Goal: Task Accomplishment & Management: Manage account settings

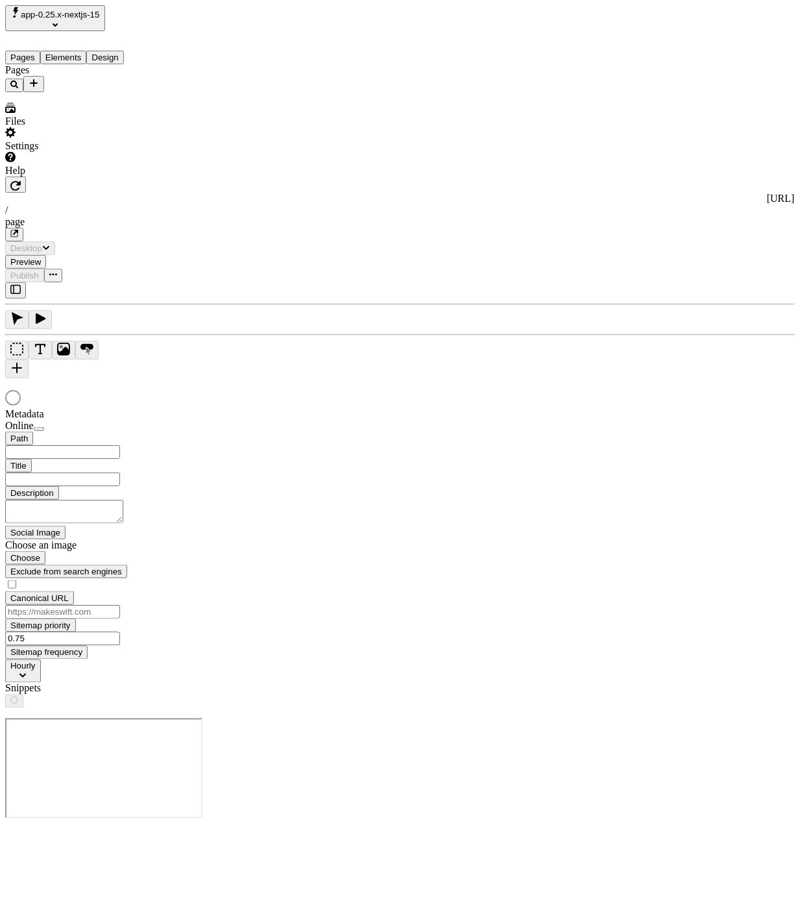
click at [265, 390] on div at bounding box center [400, 399] width 790 height 18
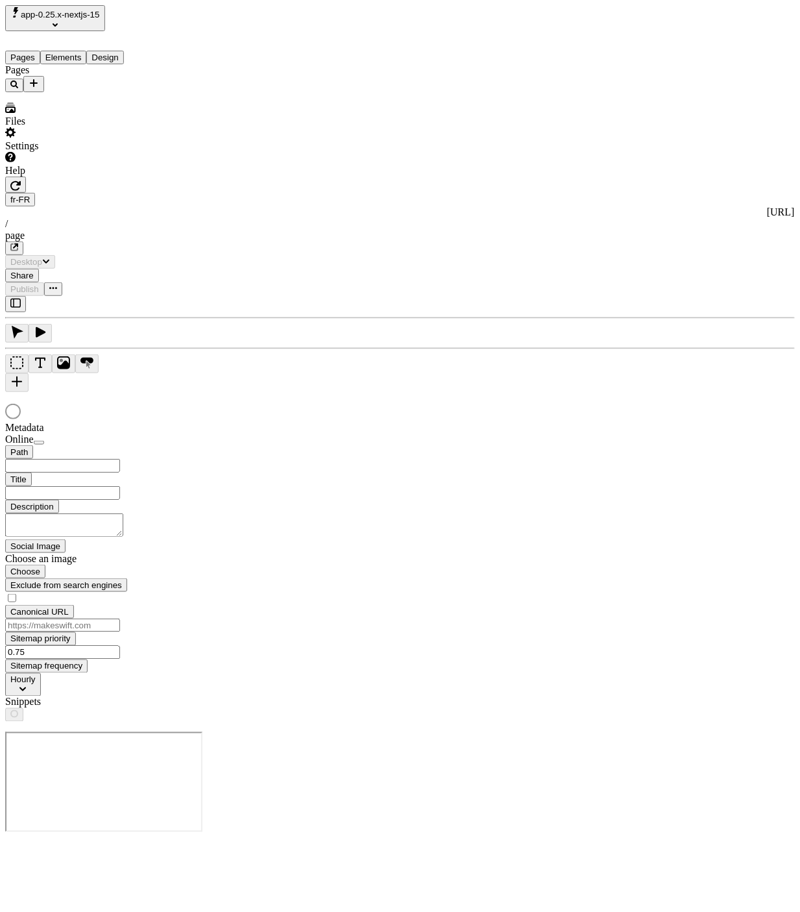
type input "/page"
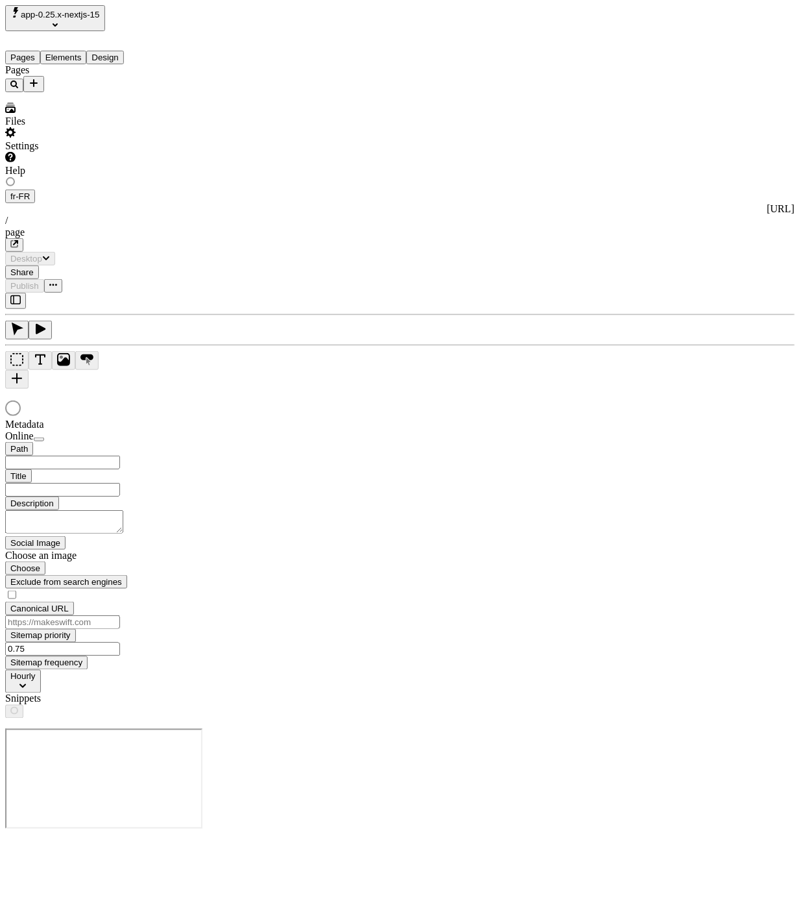
click at [496, 400] on div at bounding box center [400, 409] width 790 height 18
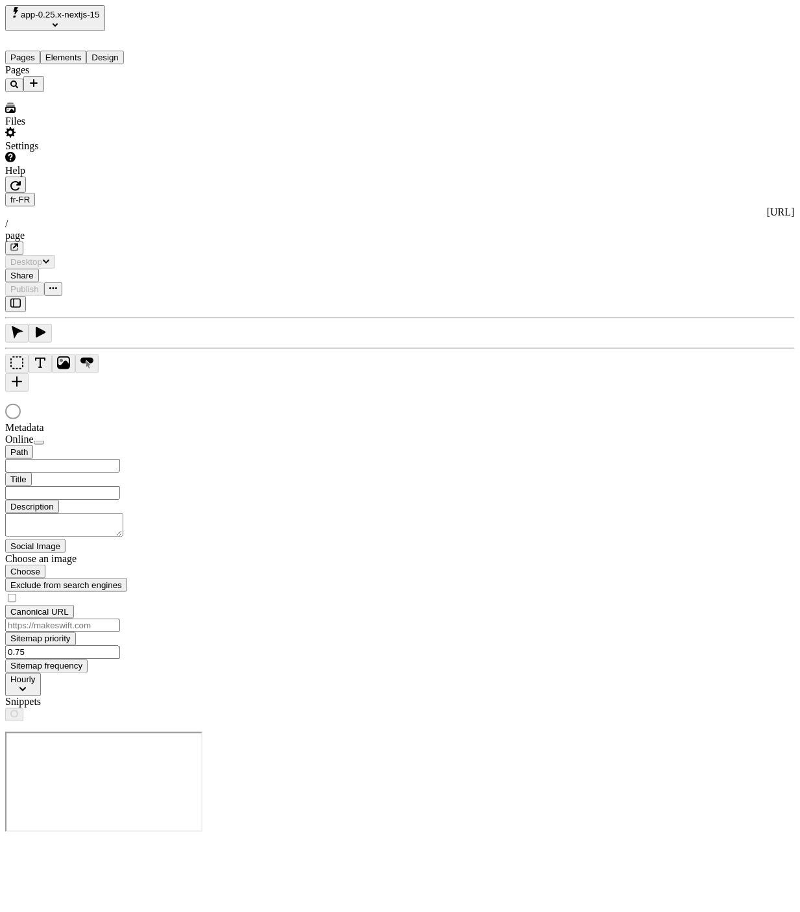
type input "/page"
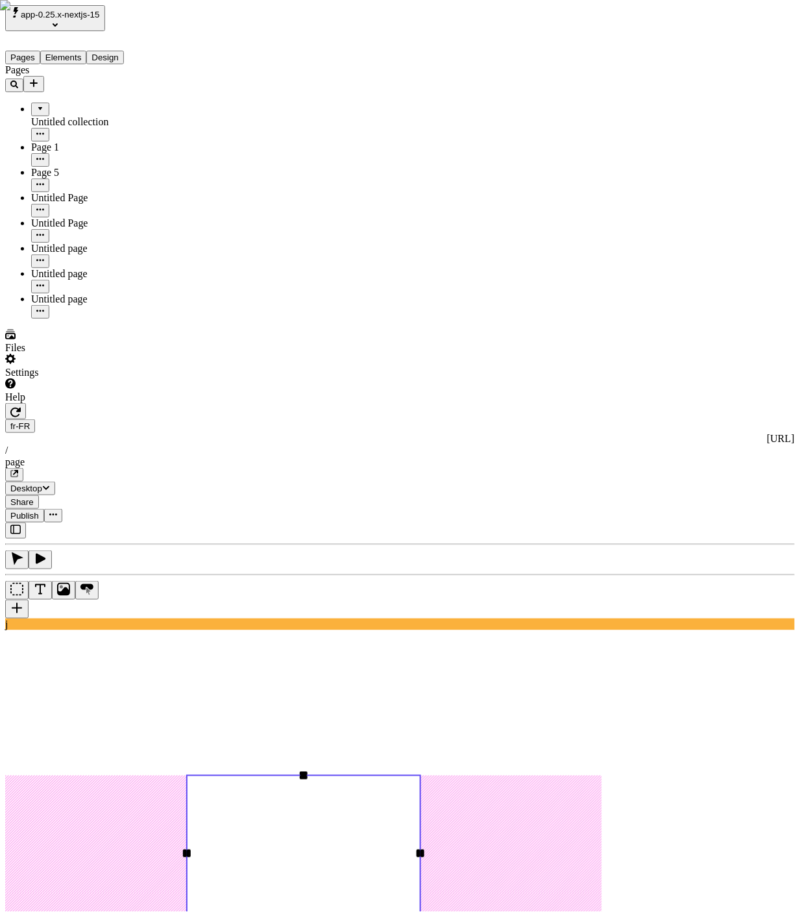
click at [15, 600] on button "button" at bounding box center [16, 609] width 23 height 19
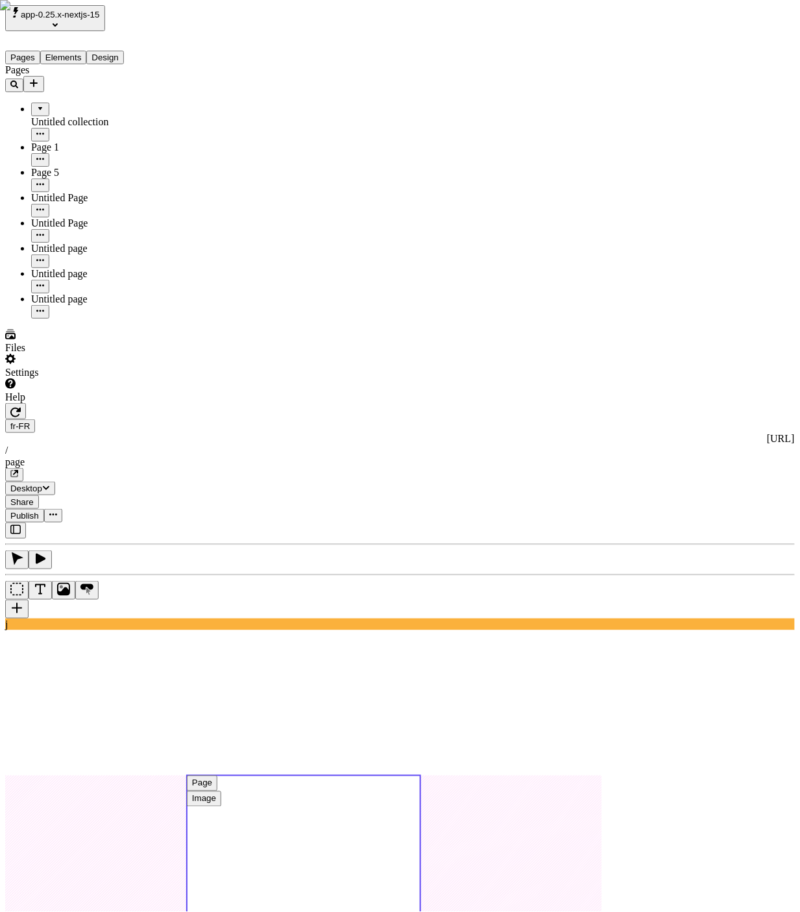
click at [382, 775] on use at bounding box center [304, 853] width 234 height 156
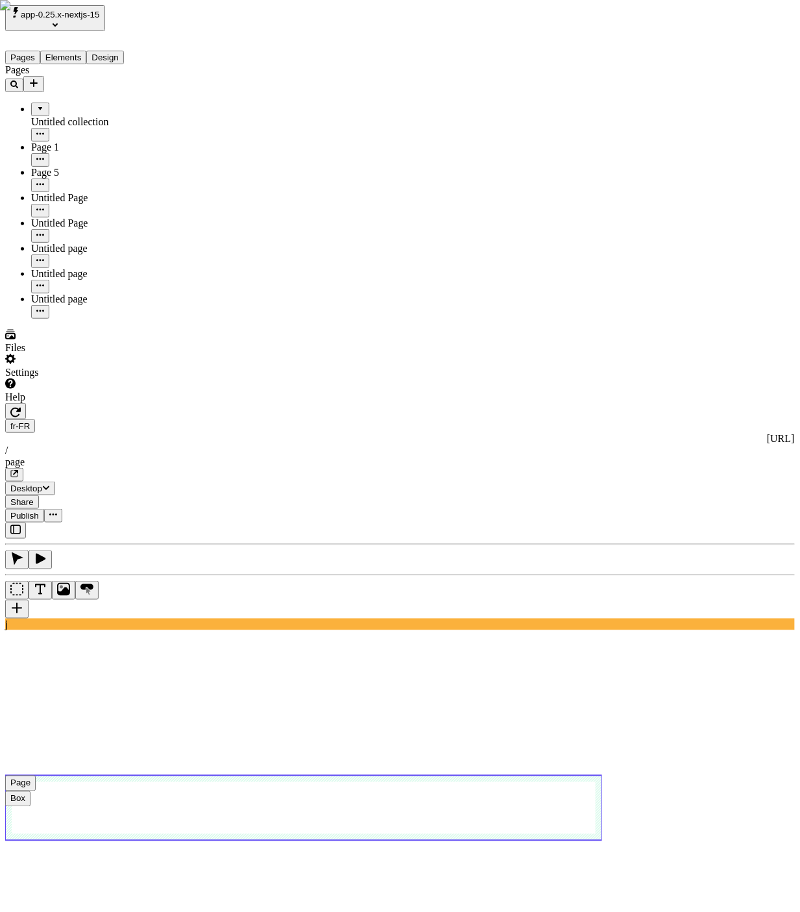
click at [365, 775] on use at bounding box center [303, 807] width 597 height 65
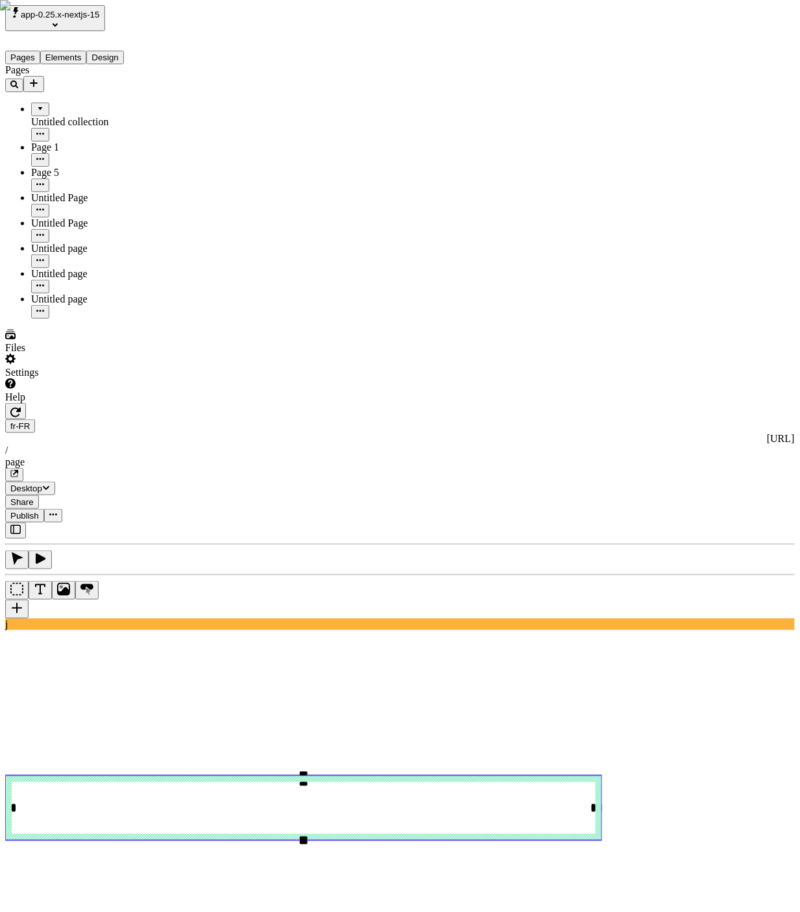
click at [757, 121] on div "Image" at bounding box center [756, 127] width 78 height 12
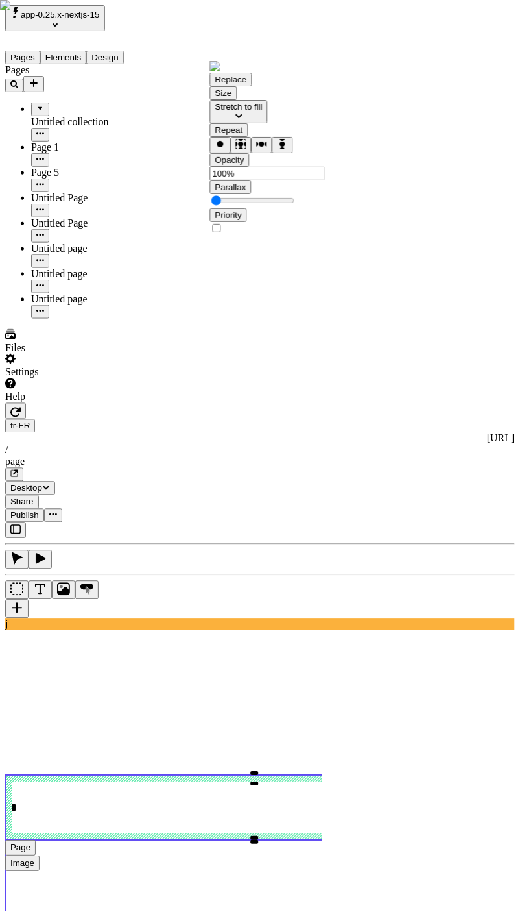
click at [224, 192] on span "Parallax" at bounding box center [230, 187] width 31 height 10
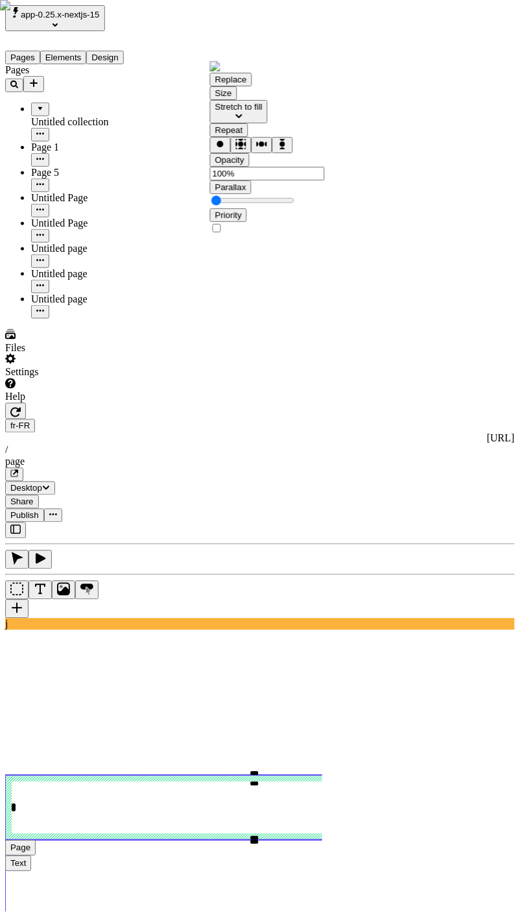
click at [236, 192] on span "Parallax" at bounding box center [230, 187] width 31 height 10
click at [186, 295] on span "Alt + Click" at bounding box center [197, 306] width 23 height 23
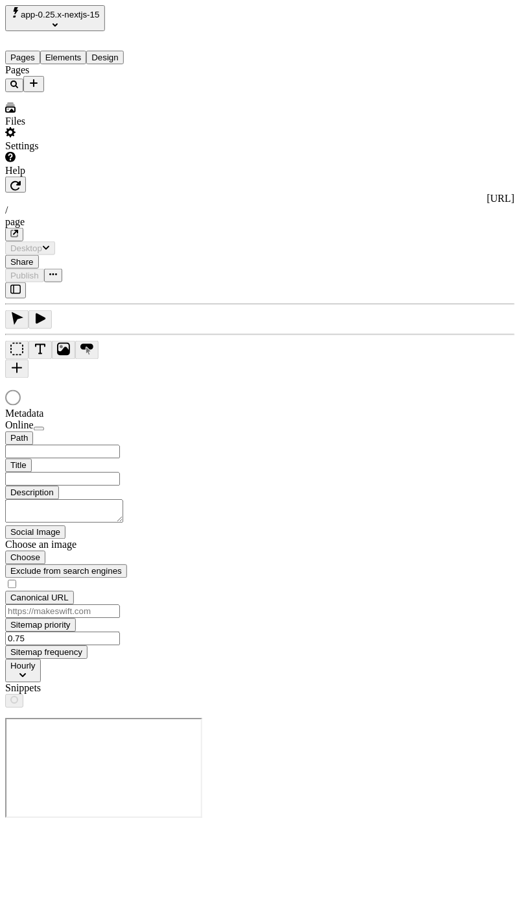
type input "/page"
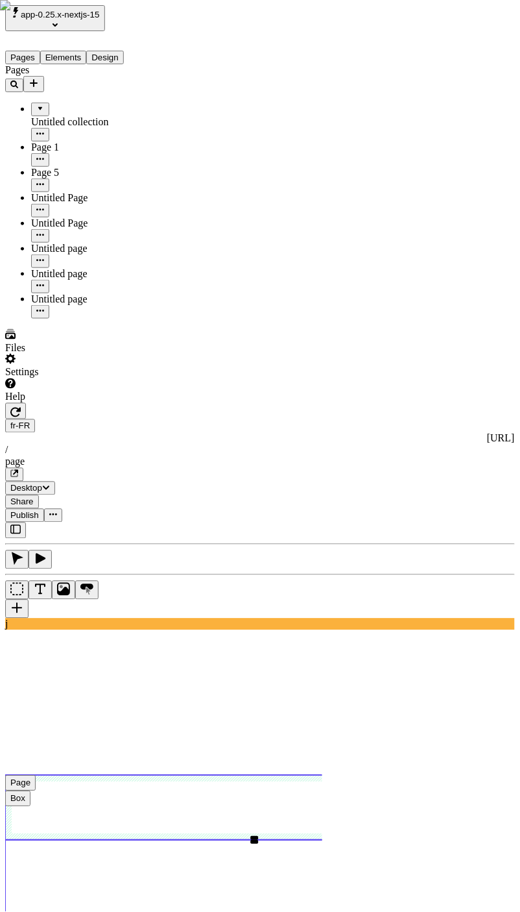
click at [236, 775] on use at bounding box center [254, 807] width 499 height 65
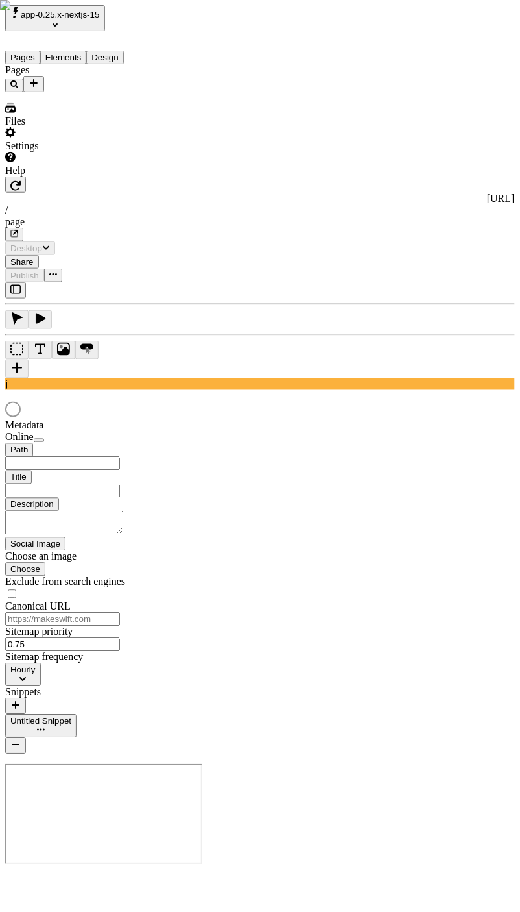
type input "/page"
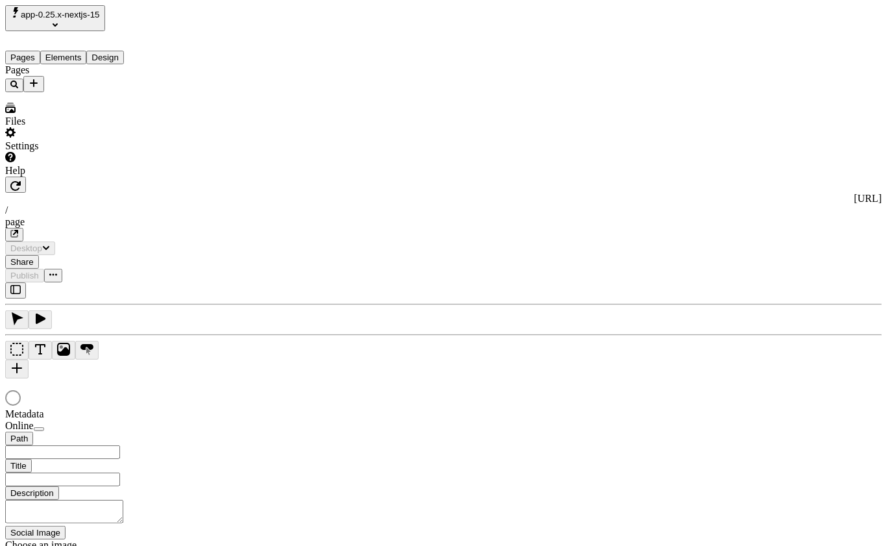
type input "/page"
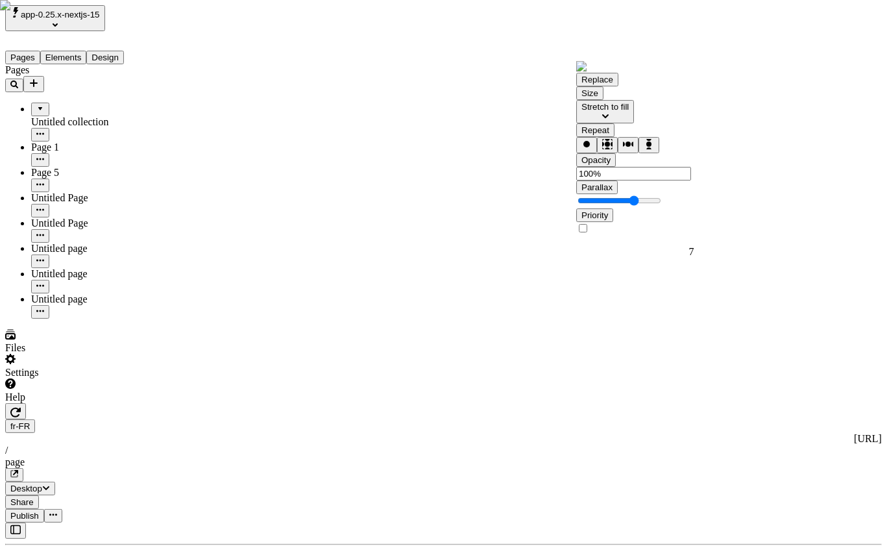
click at [685, 208] on div "Parallax" at bounding box center [687, 194] width 223 height 28
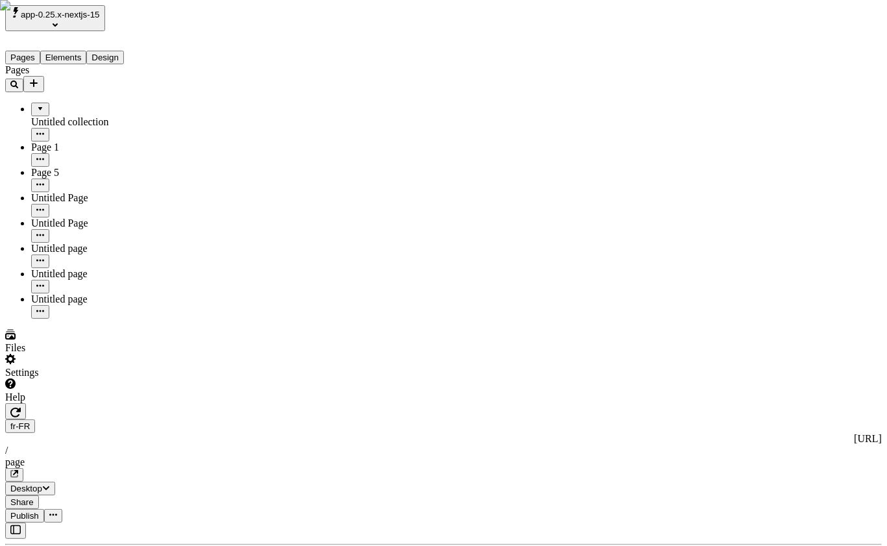
click at [838, 140] on div "Video" at bounding box center [843, 144] width 78 height 25
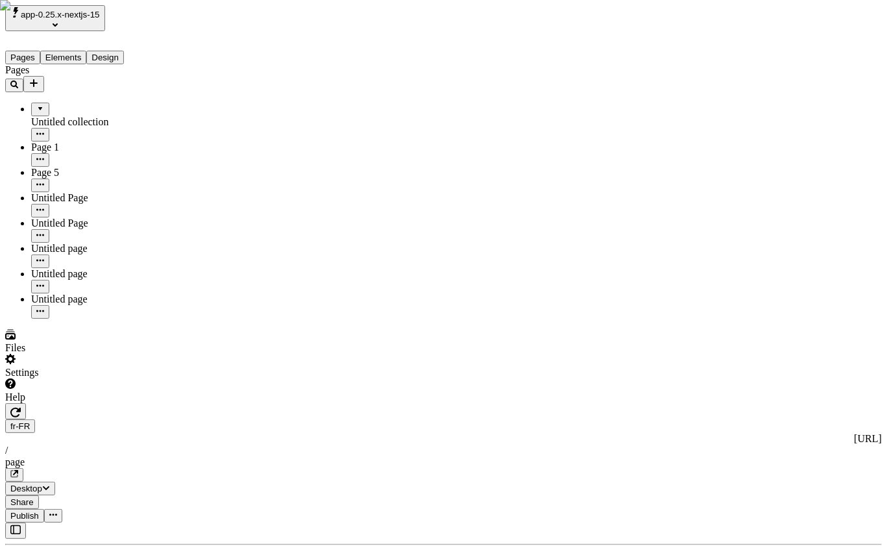
click at [7, 522] on button "button" at bounding box center [15, 530] width 21 height 16
click at [212, 403] on div "fr-FR http://localhost:3009/fr-FR / page Desktop Share Publish" at bounding box center [443, 462] width 877 height 119
click at [21, 407] on icon "button" at bounding box center [15, 412] width 10 height 10
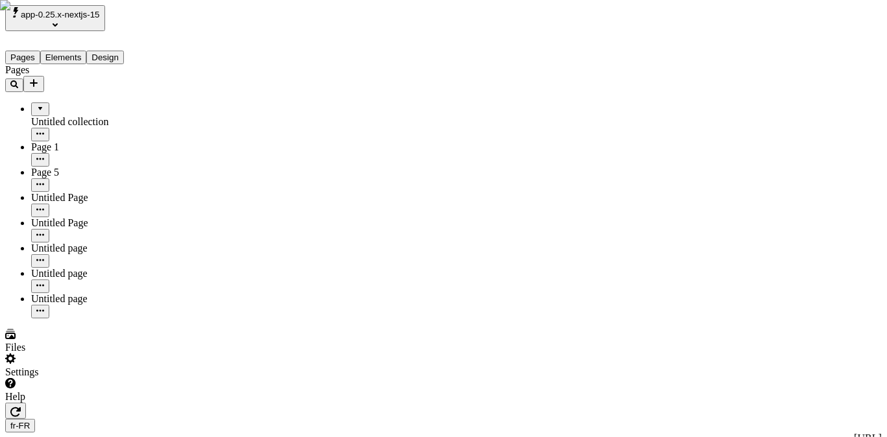
click at [26, 403] on button "button" at bounding box center [15, 411] width 21 height 16
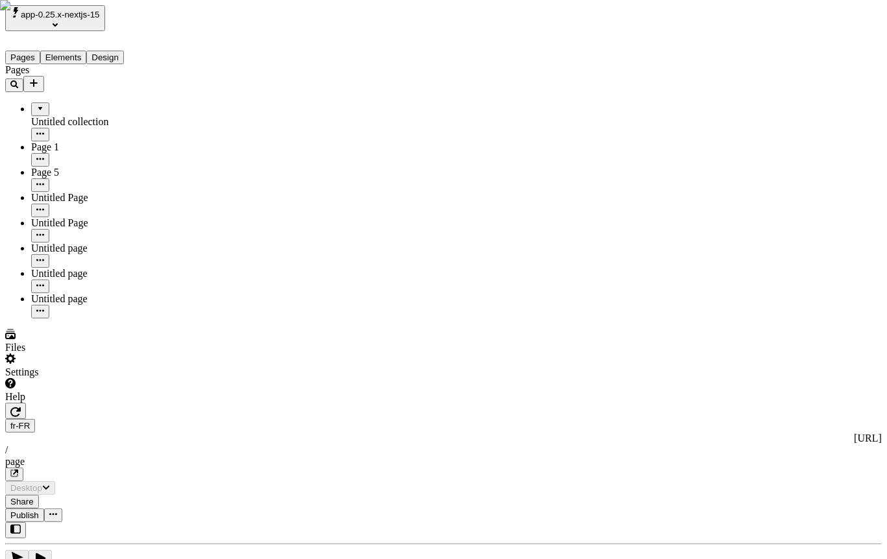
scroll to position [0, 0]
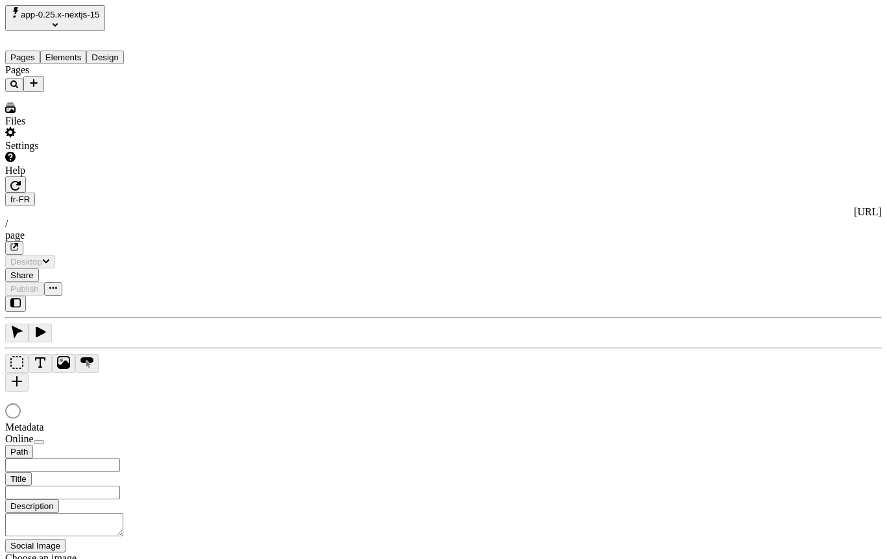
type input "/page"
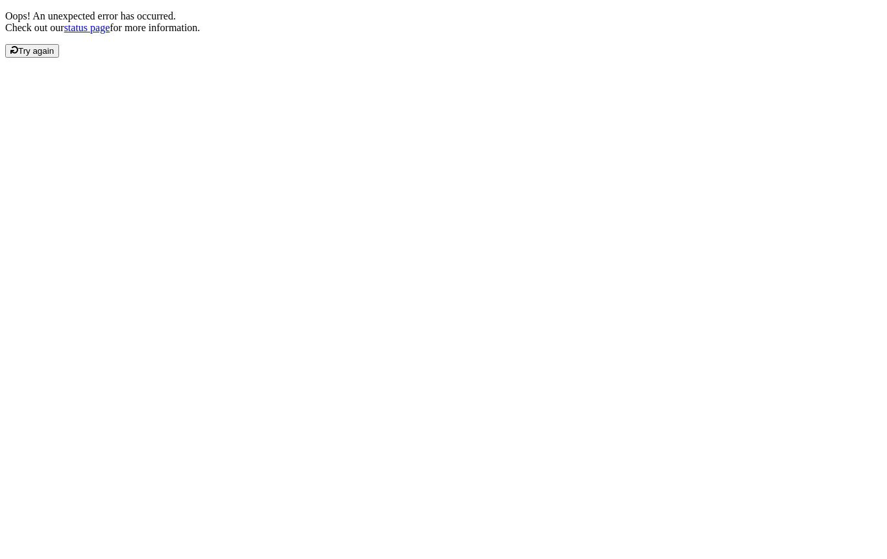
click at [183, 58] on div "Oops! An unexpected error has occurred. Check out our status page for more info…" at bounding box center [443, 33] width 877 height 47
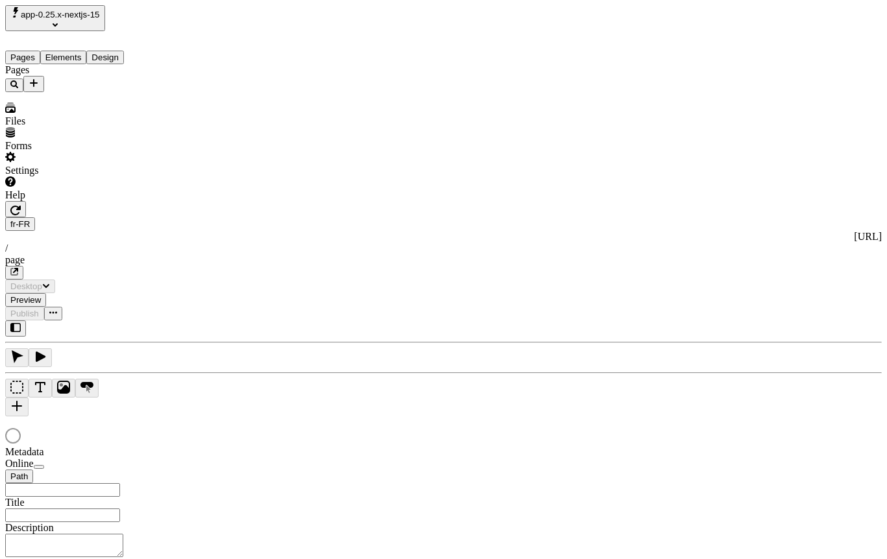
type input "/page"
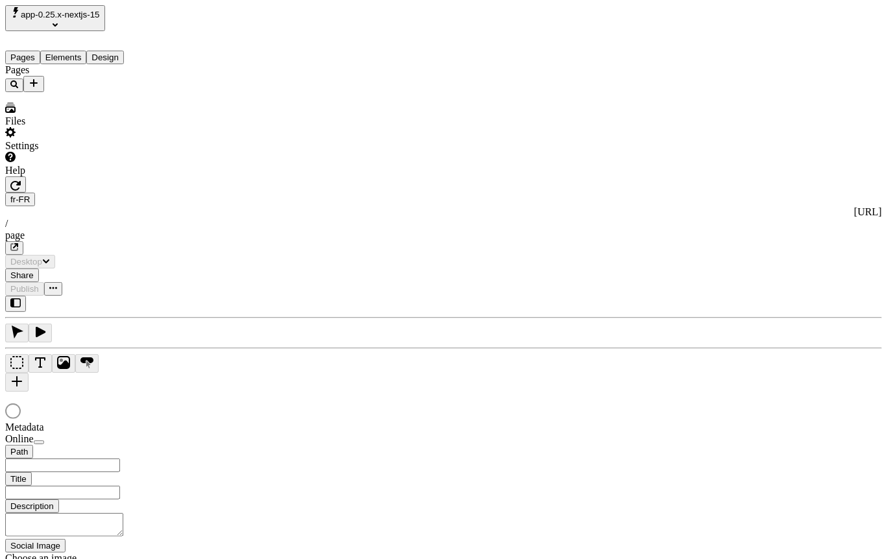
type input "/page"
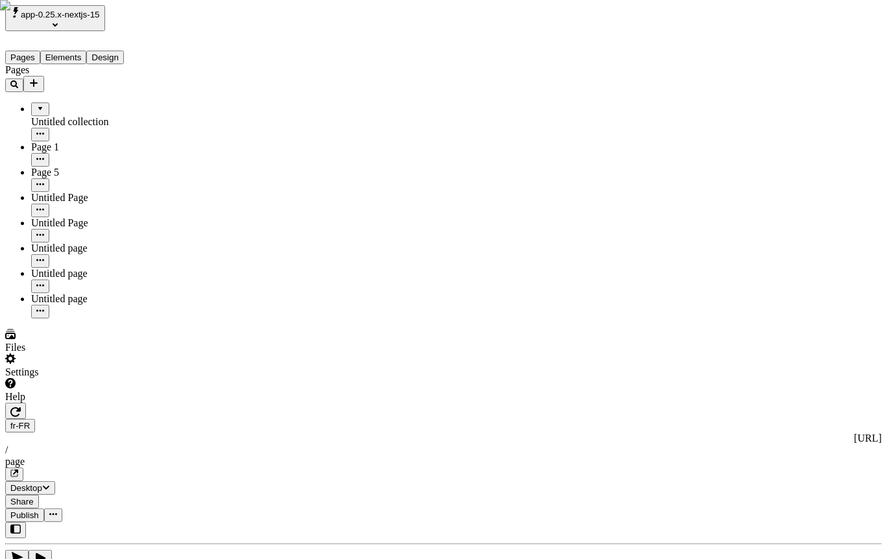
drag, startPoint x: 178, startPoint y: 23, endPoint x: 185, endPoint y: 20, distance: 7.8
click at [26, 522] on button "button" at bounding box center [15, 530] width 21 height 16
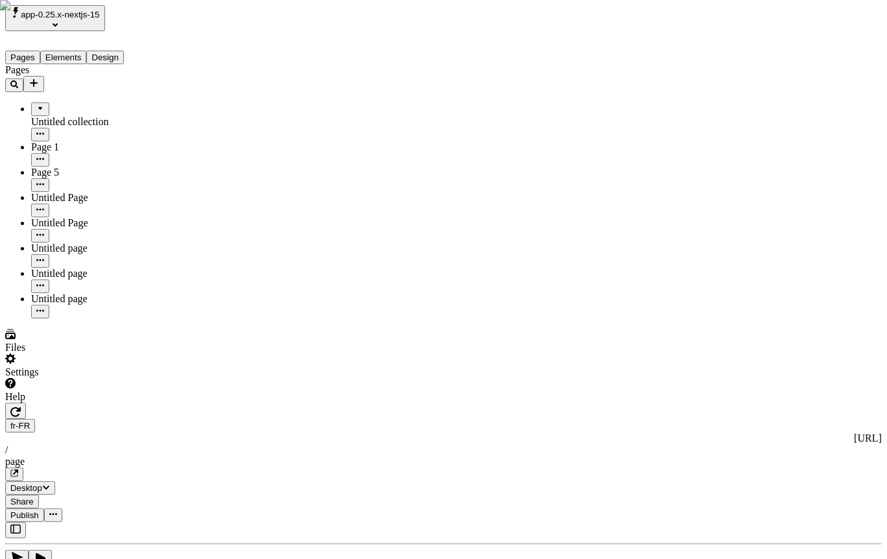
click at [191, 419] on div "fr-FR [URL] / page" at bounding box center [443, 450] width 877 height 62
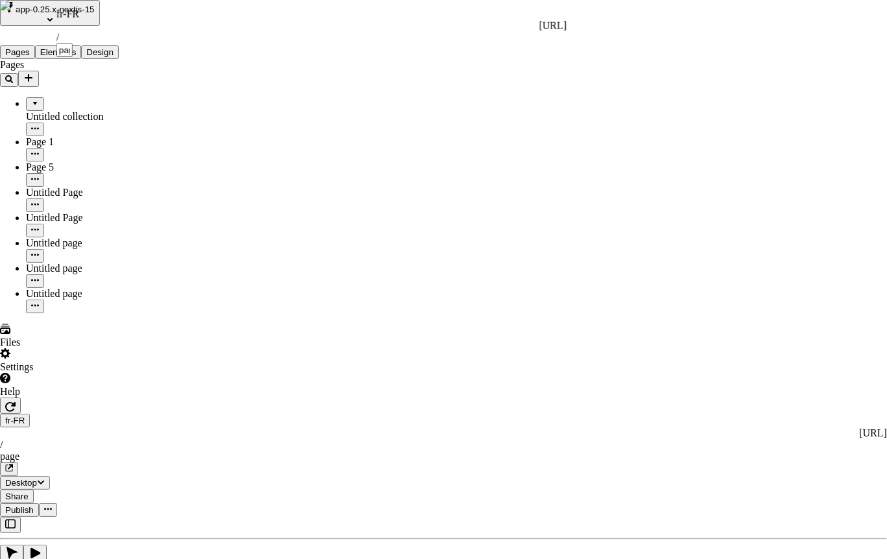
click at [16, 402] on icon "button" at bounding box center [10, 407] width 10 height 10
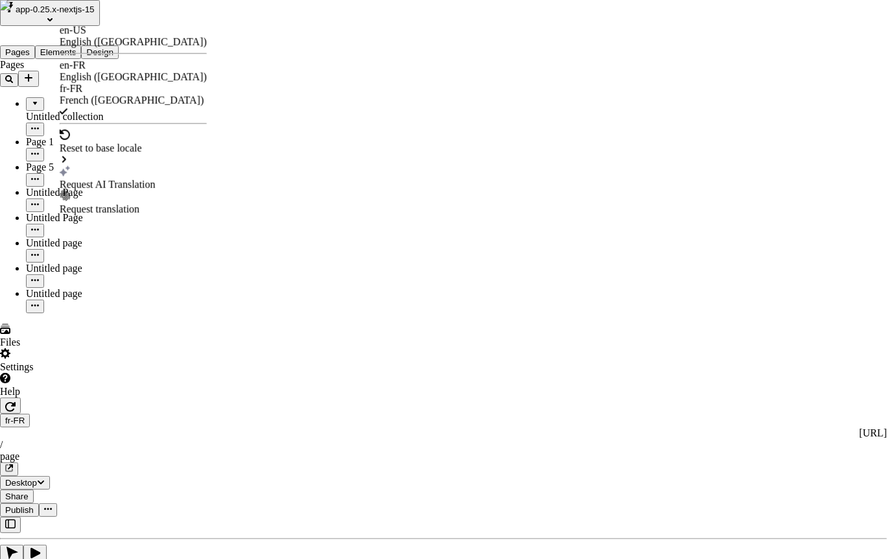
click at [100, 36] on div "en-US" at bounding box center [133, 31] width 147 height 12
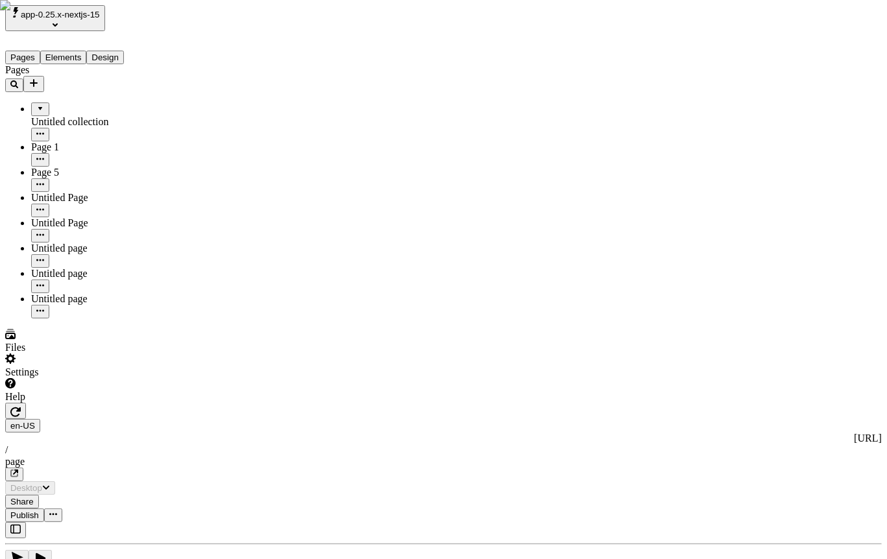
type input "/page"
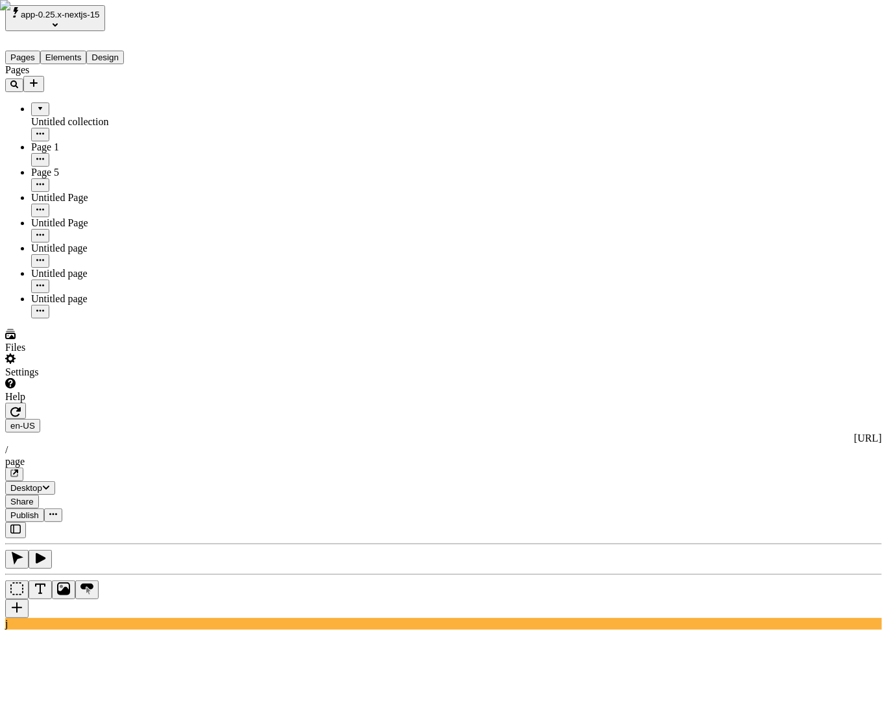
drag, startPoint x: 901, startPoint y: 233, endPoint x: 859, endPoint y: 127, distance: 114.5
click at [0, 0] on vercel-live-feedback at bounding box center [0, 0] width 0 height 0
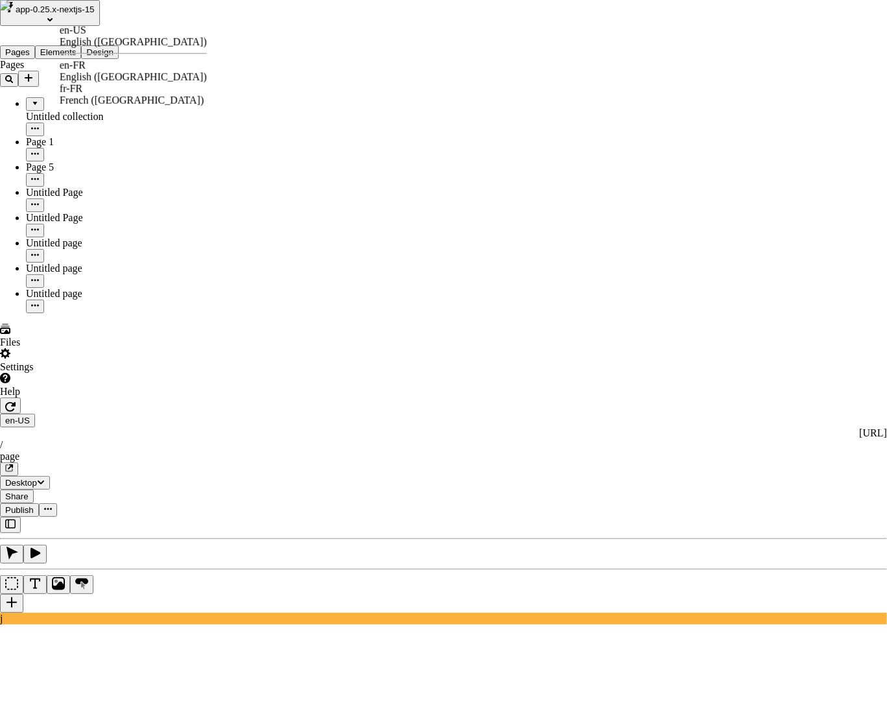
click at [126, 95] on div "French (France)" at bounding box center [133, 101] width 147 height 12
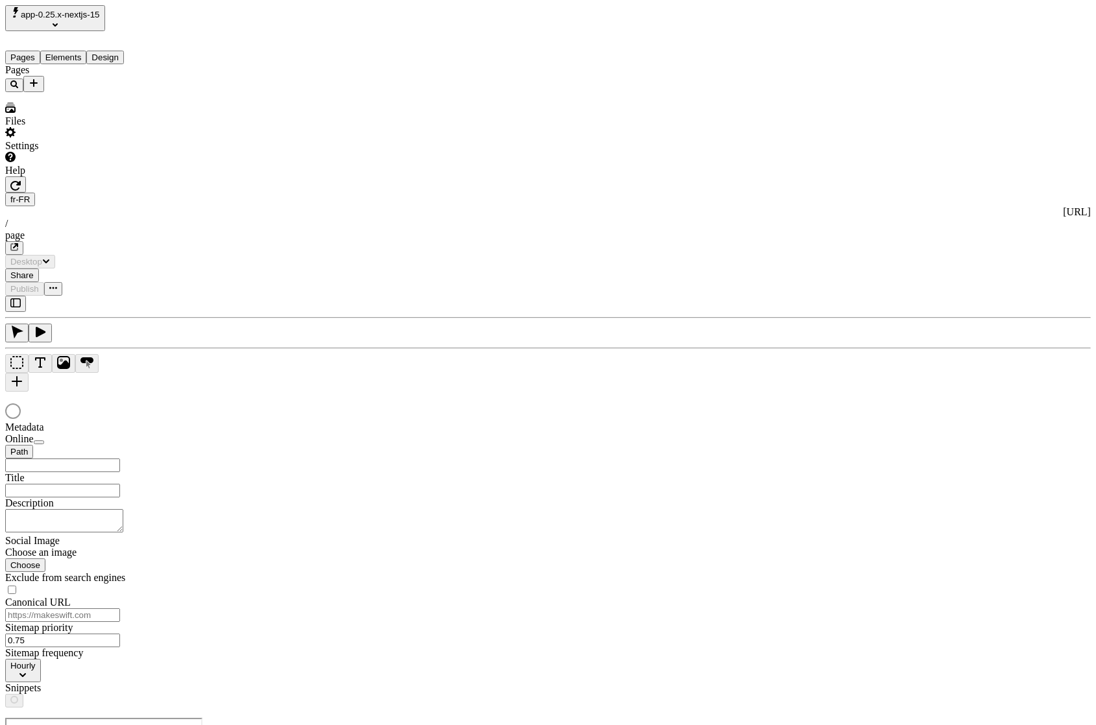
type input "/page"
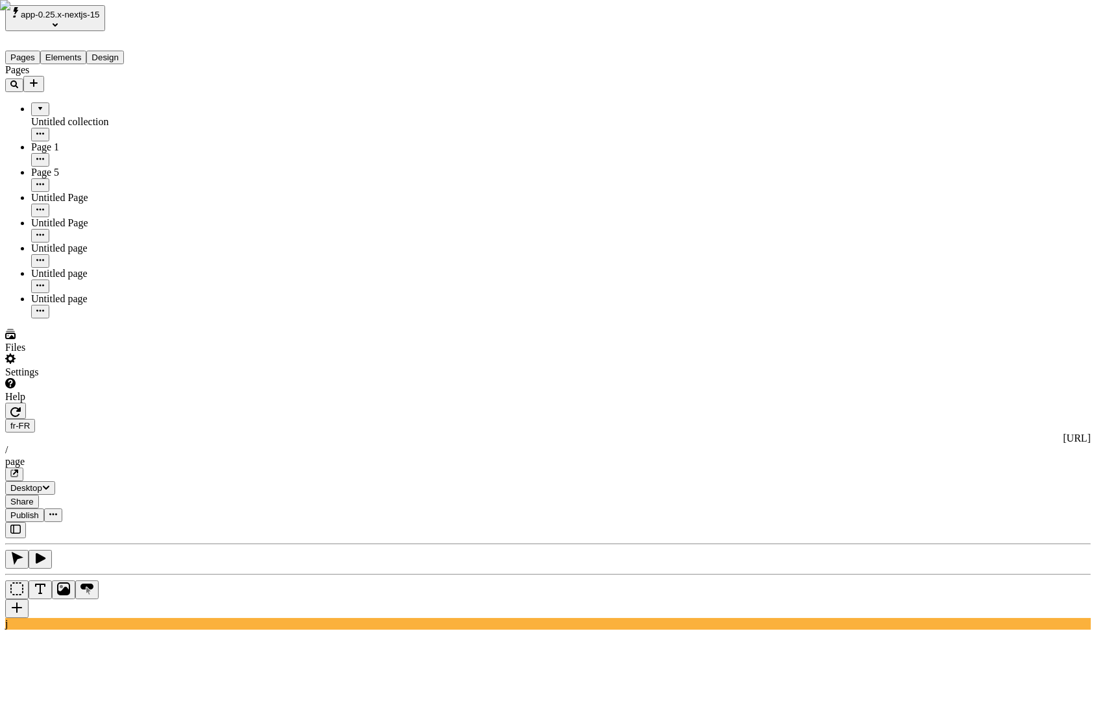
click at [0, 0] on vercel-live-feedback at bounding box center [0, 0] width 0 height 0
click at [929, 403] on div "fr-FR [URL] / page Desktop Share Publish" at bounding box center [548, 462] width 1086 height 119
